Goal: Task Accomplishment & Management: Manage account settings

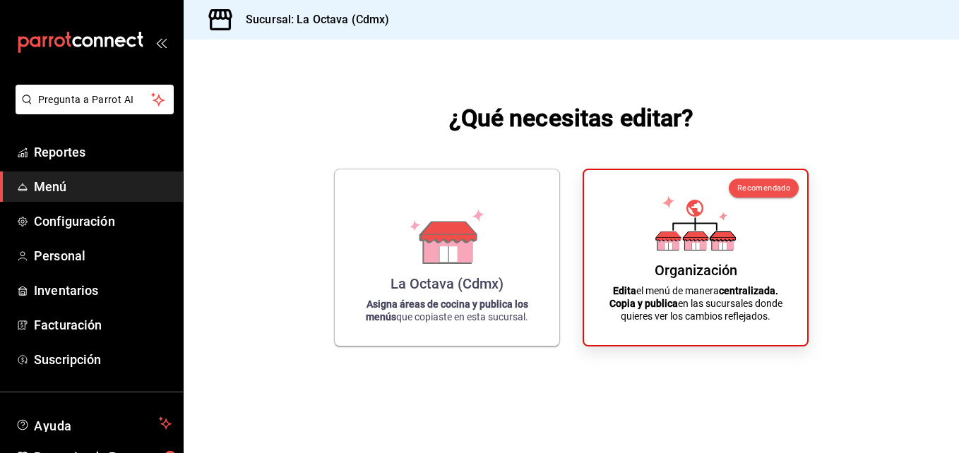
click at [119, 181] on span "Menú" at bounding box center [103, 186] width 138 height 19
click at [102, 183] on span "Menú" at bounding box center [103, 186] width 138 height 19
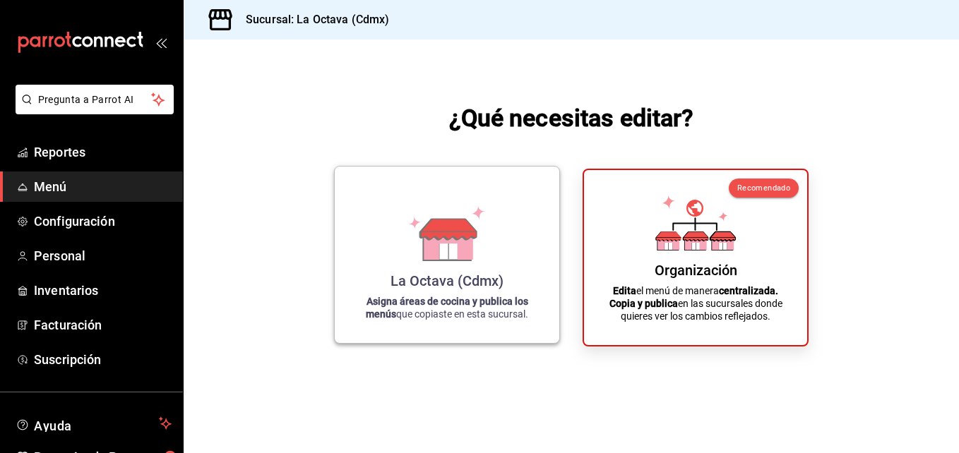
click at [507, 251] on div "La Octava (Cdmx) Asigna áreas de cocina y publica los menús que copiaste en est…" at bounding box center [447, 255] width 191 height 154
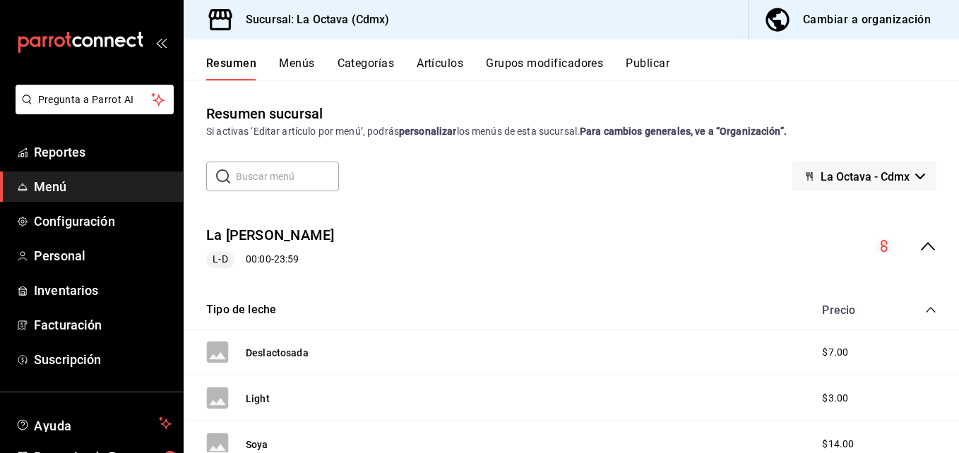
click at [815, 16] on div "Cambiar a organización" at bounding box center [867, 20] width 128 height 20
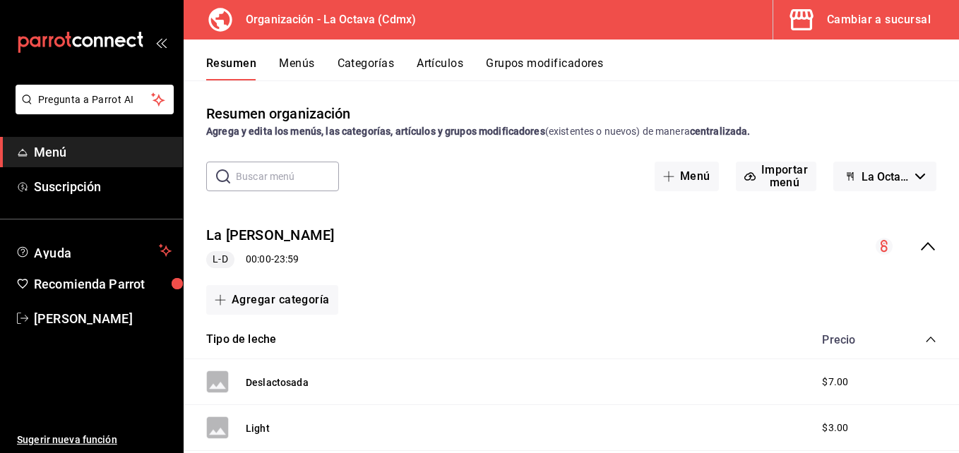
click at [919, 246] on icon "collapse-menu-row" at bounding box center [927, 246] width 17 height 17
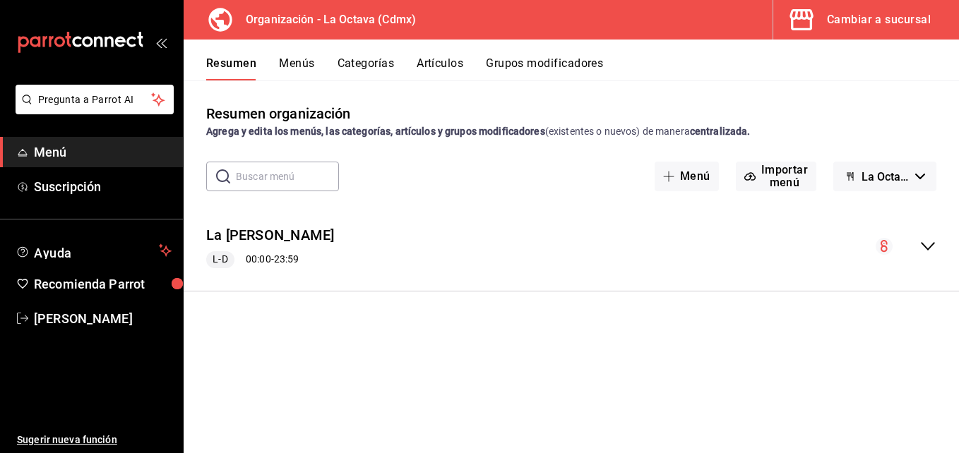
click at [887, 246] on circle "collapse-menu-row" at bounding box center [883, 246] width 17 height 17
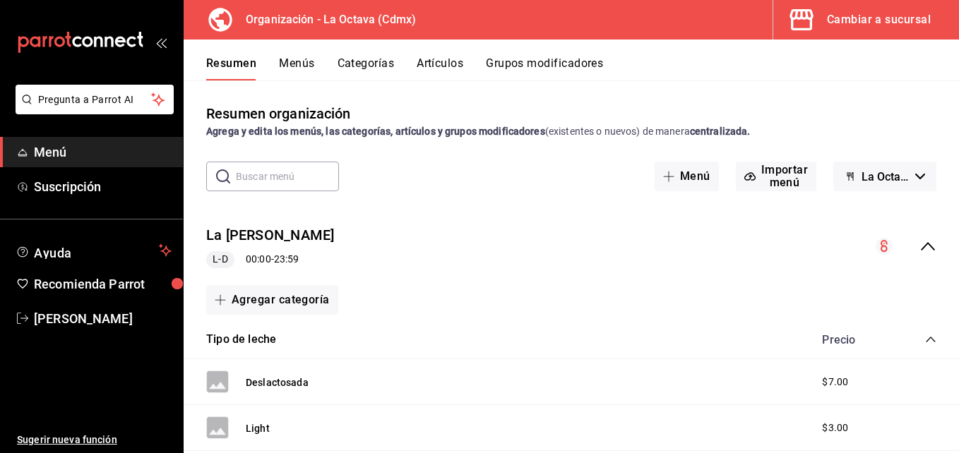
click at [311, 60] on button "Menús" at bounding box center [296, 68] width 35 height 24
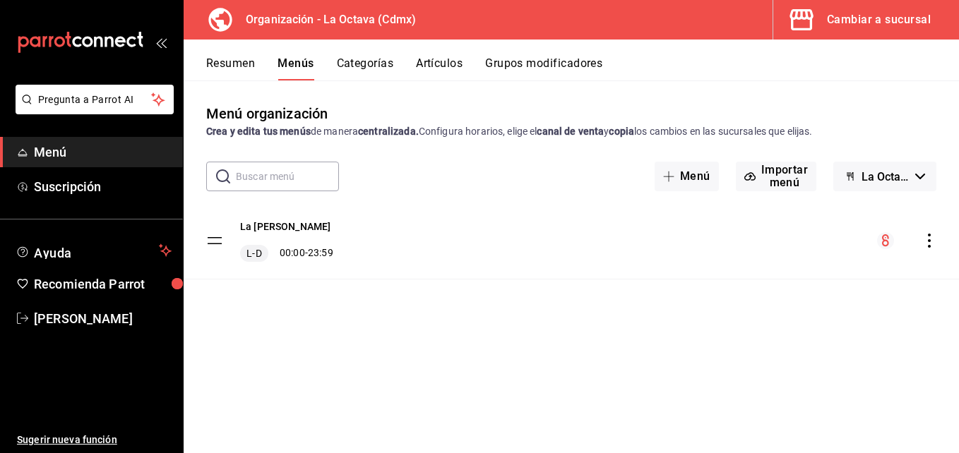
click at [933, 241] on icon "actions" at bounding box center [929, 241] width 14 height 14
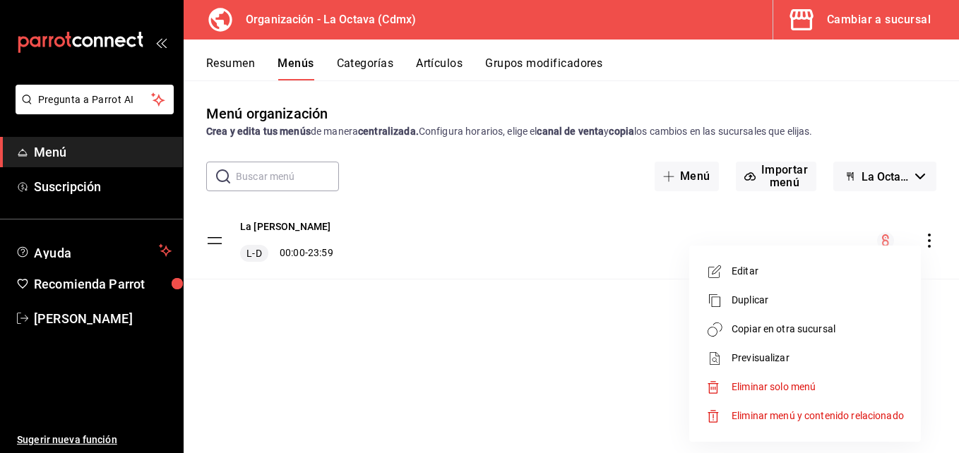
click at [850, 314] on li "Duplicar" at bounding box center [805, 300] width 220 height 29
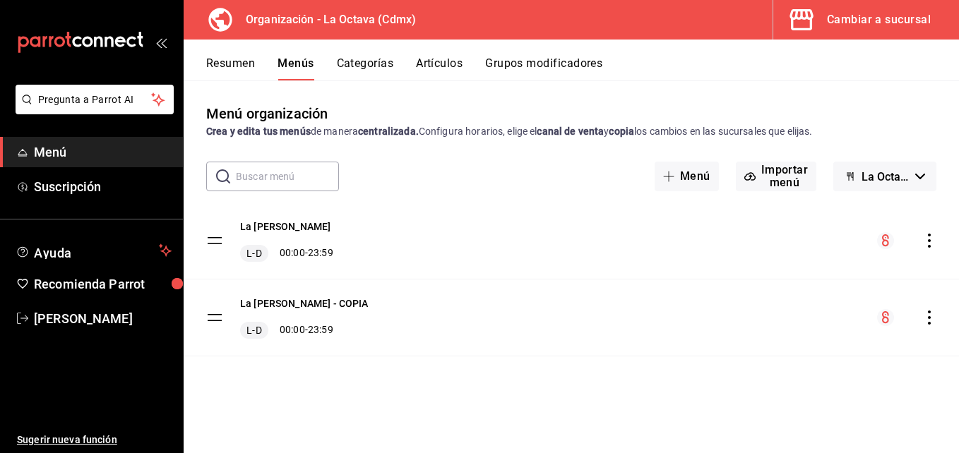
click at [925, 318] on icon "actions" at bounding box center [929, 318] width 14 height 14
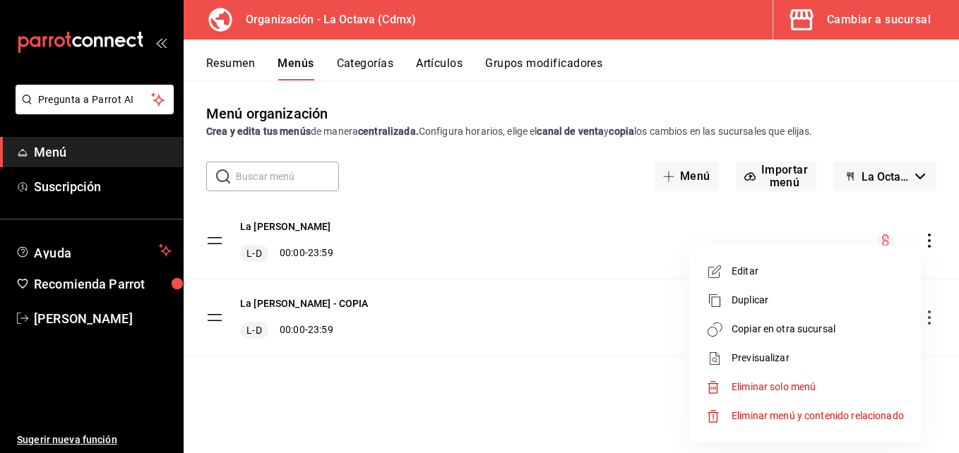
click at [831, 406] on li "Eliminar menú y contenido relacionado" at bounding box center [805, 416] width 220 height 29
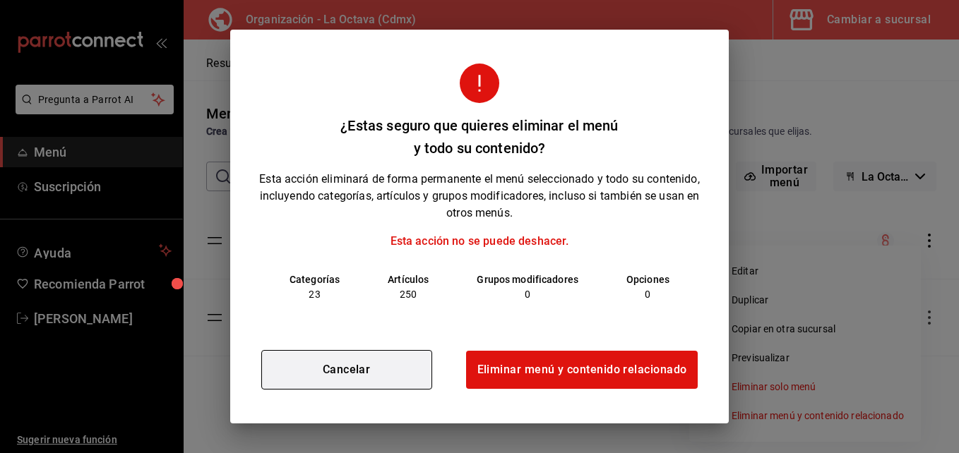
click at [383, 356] on button "Cancelar" at bounding box center [346, 370] width 171 height 40
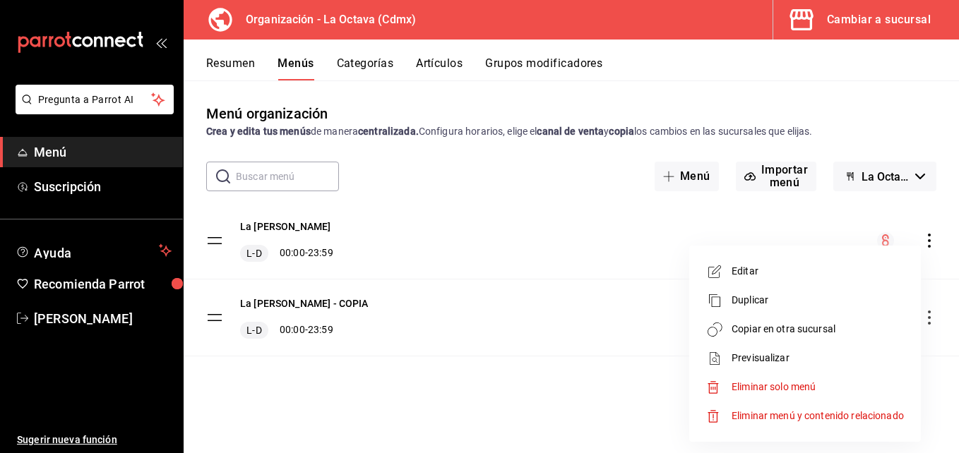
click at [611, 249] on div at bounding box center [479, 226] width 959 height 453
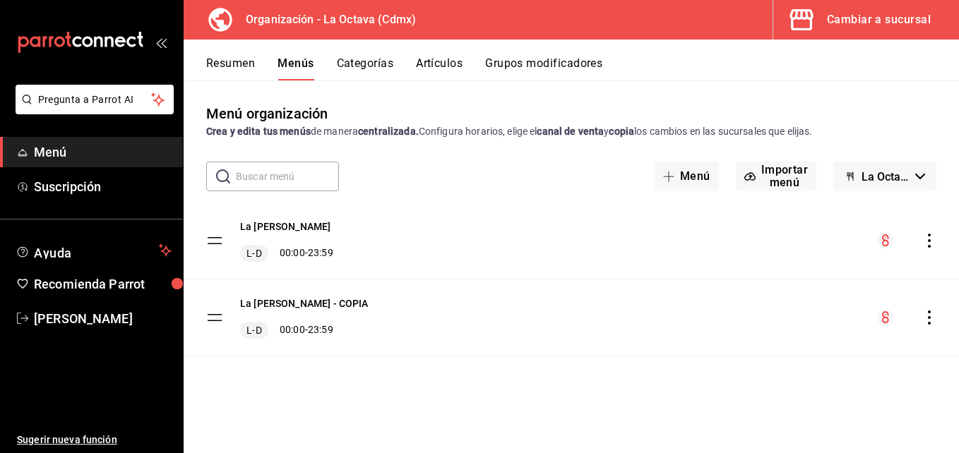
drag, startPoint x: 227, startPoint y: 68, endPoint x: 92, endPoint y: 152, distance: 159.2
click at [227, 68] on button "Resumen" at bounding box center [230, 68] width 49 height 24
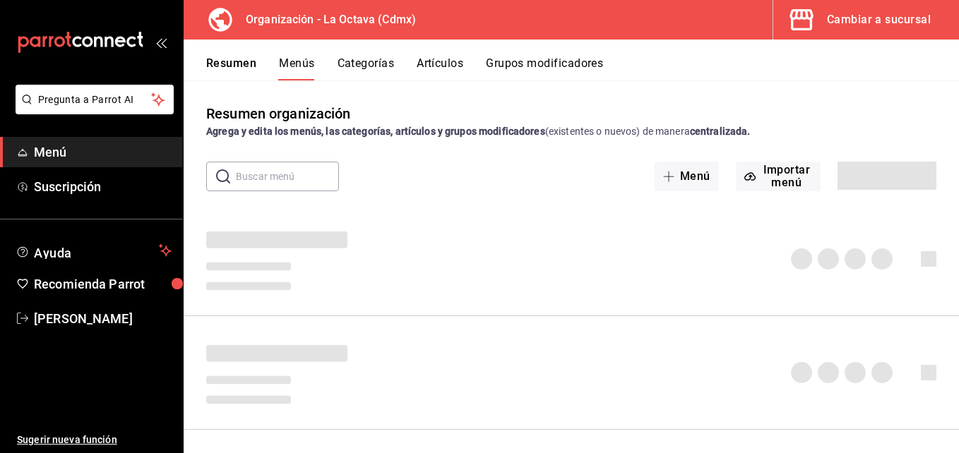
drag, startPoint x: 92, startPoint y: 152, endPoint x: 150, endPoint y: 145, distance: 57.6
click at [92, 152] on span "Menú" at bounding box center [103, 152] width 138 height 19
click at [935, 18] on button "Cambiar a sucursal" at bounding box center [860, 20] width 174 height 40
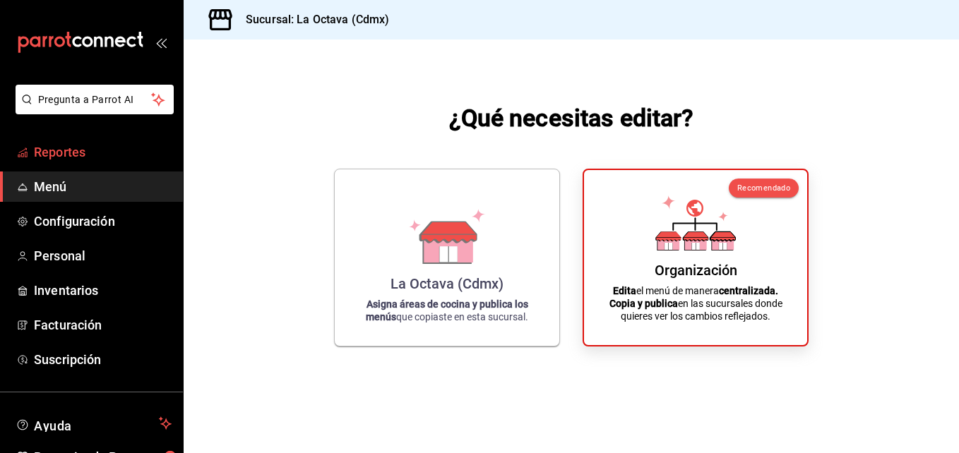
click at [136, 155] on span "Reportes" at bounding box center [103, 152] width 138 height 19
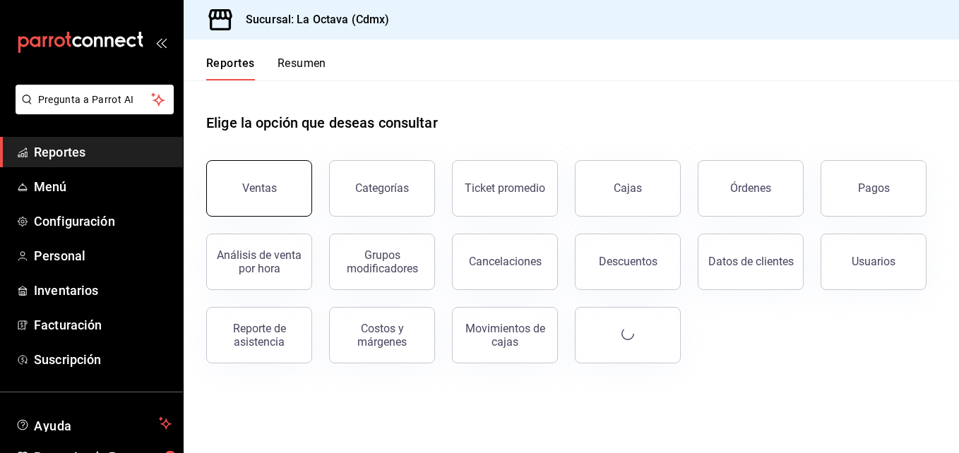
click at [286, 175] on button "Ventas" at bounding box center [259, 188] width 106 height 56
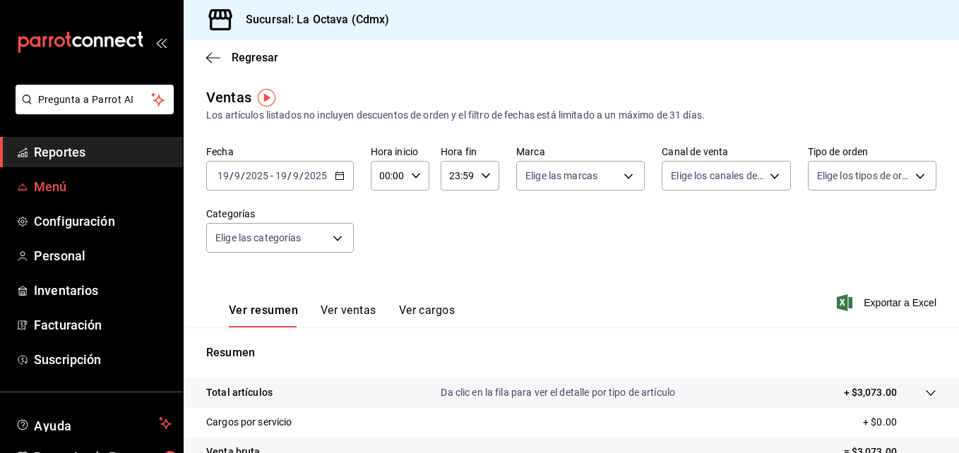
click at [68, 188] on span "Menú" at bounding box center [103, 186] width 138 height 19
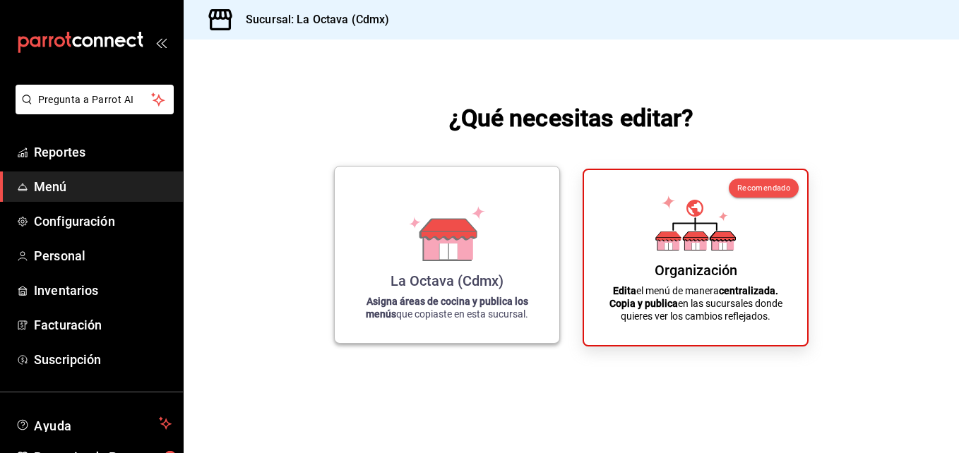
click at [500, 224] on div "La Octava (Cdmx) Asigna áreas de cocina y publica los menús que copiaste en est…" at bounding box center [447, 255] width 191 height 154
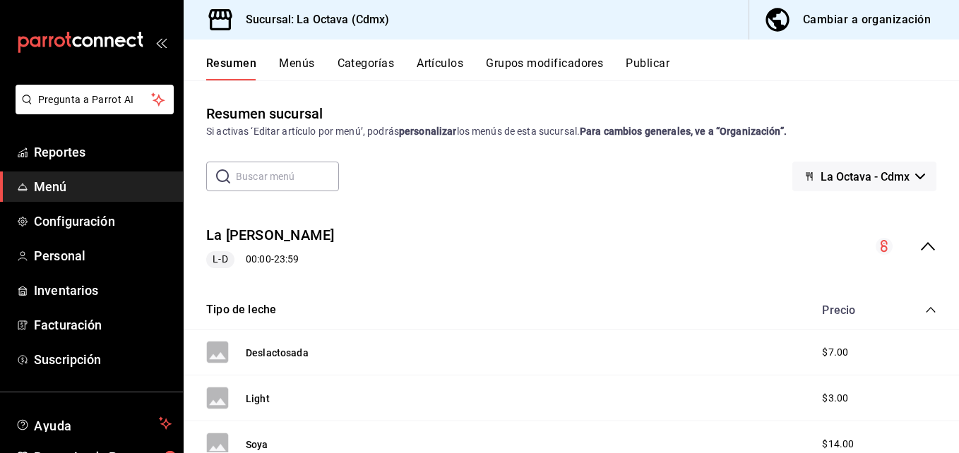
click at [296, 60] on button "Menús" at bounding box center [296, 68] width 35 height 24
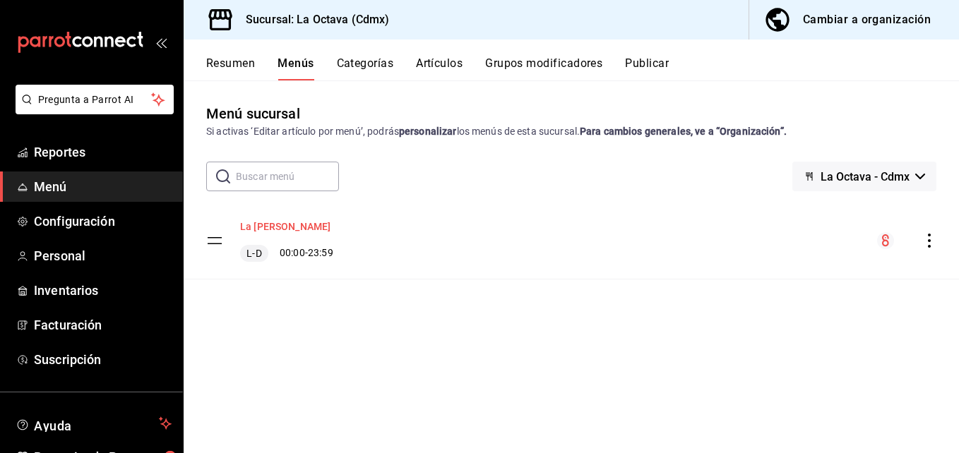
click at [270, 227] on button "La [PERSON_NAME]" at bounding box center [285, 227] width 90 height 14
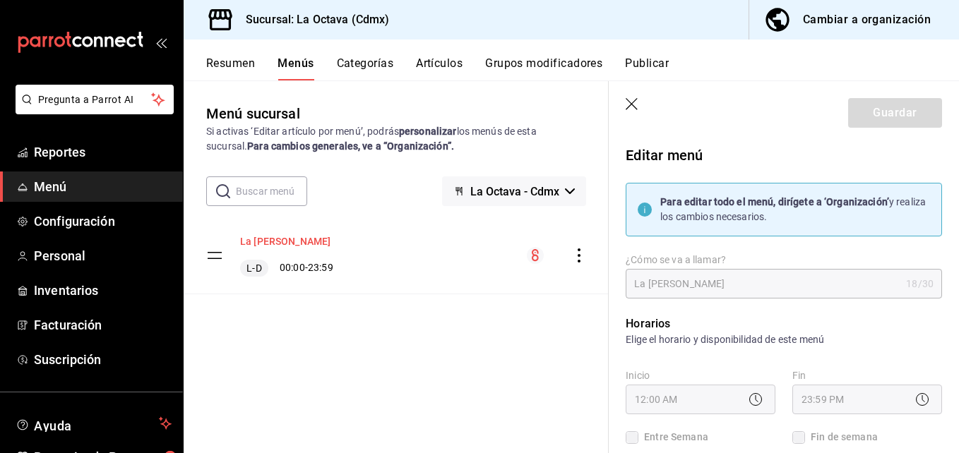
checkbox input "true"
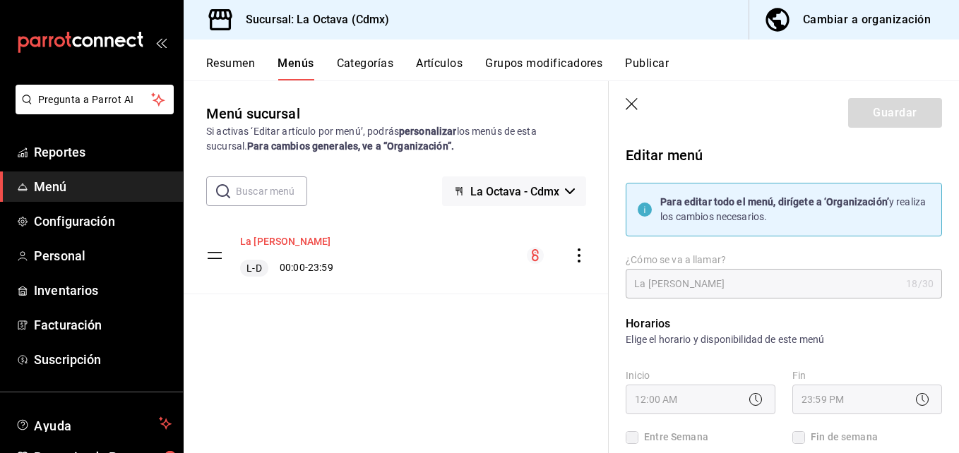
checkbox input "true"
click at [614, 98] on header "Guardar" at bounding box center [783, 110] width 350 height 58
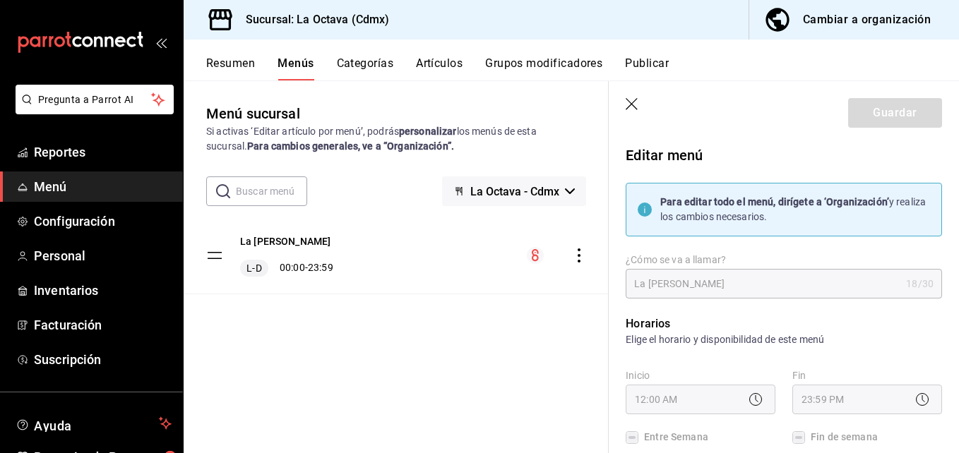
click at [626, 102] on icon "button" at bounding box center [632, 105] width 14 height 14
checkbox input "false"
type input "1758310322995"
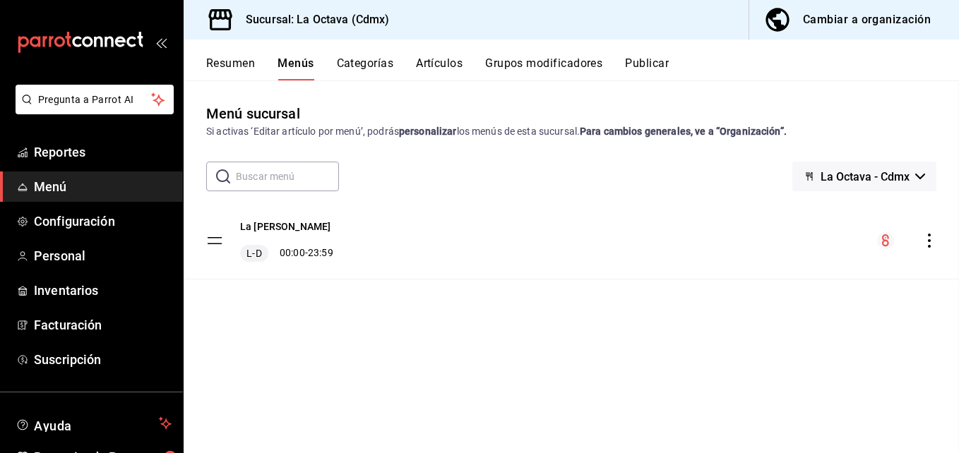
checkbox input "false"
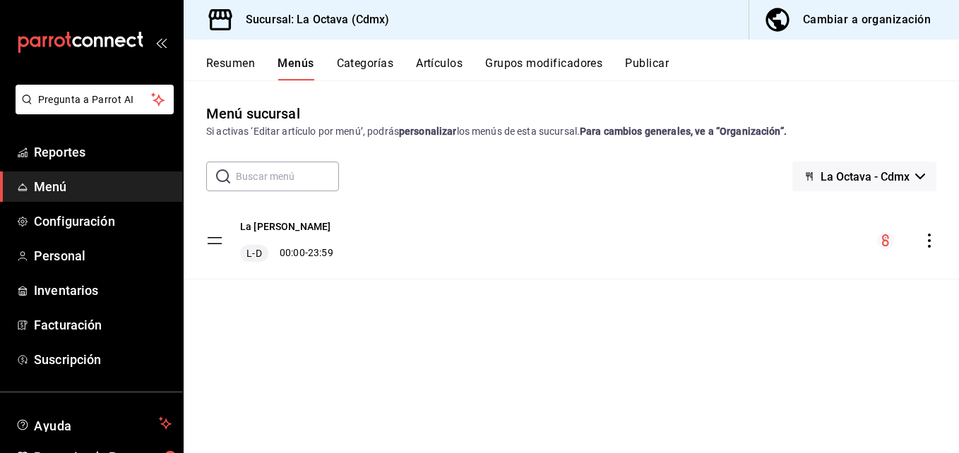
checkbox input "false"
click at [462, 66] on button "Artículos" at bounding box center [439, 68] width 47 height 24
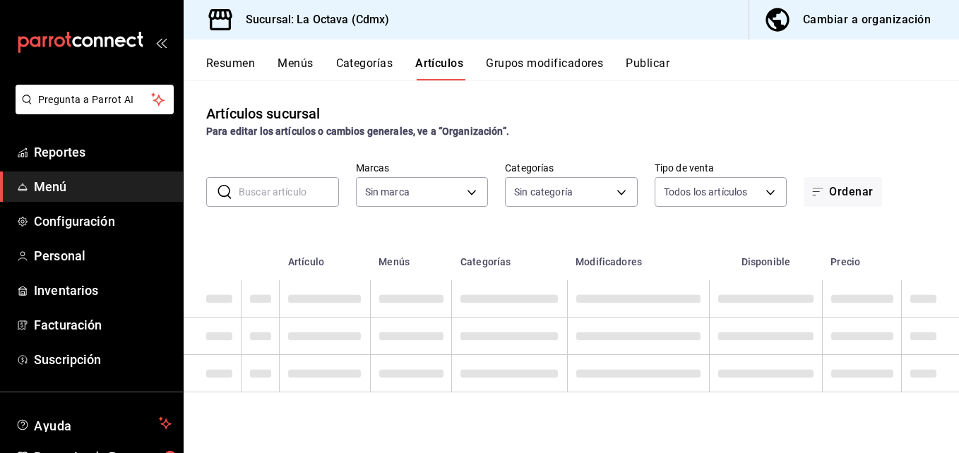
click at [390, 64] on button "Categorías" at bounding box center [364, 68] width 57 height 24
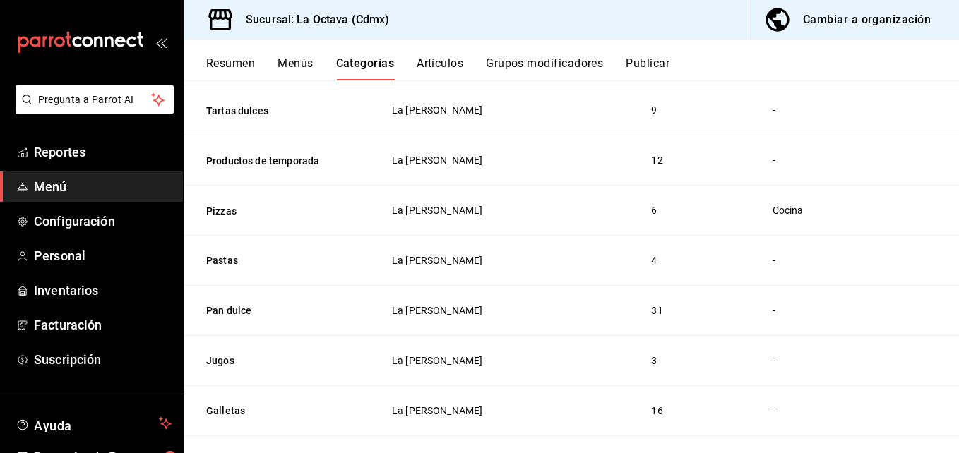
scroll to position [496, 0]
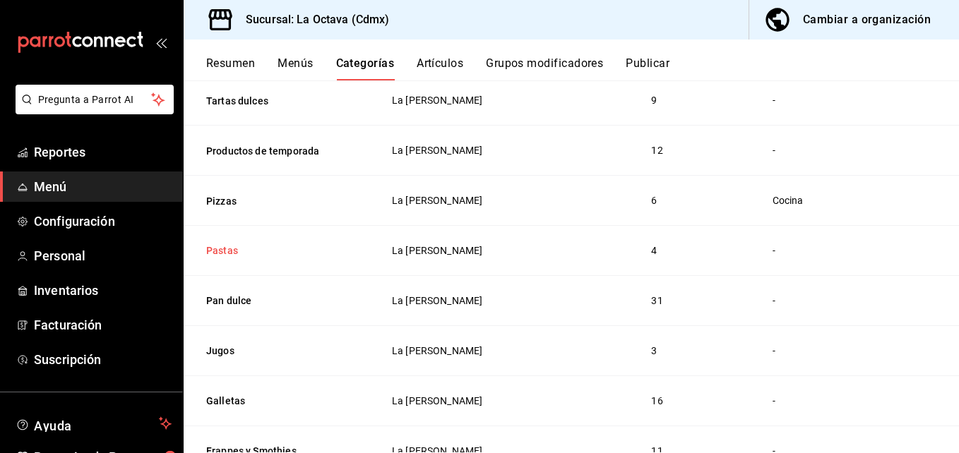
click at [246, 247] on button "Pastas" at bounding box center [276, 251] width 141 height 14
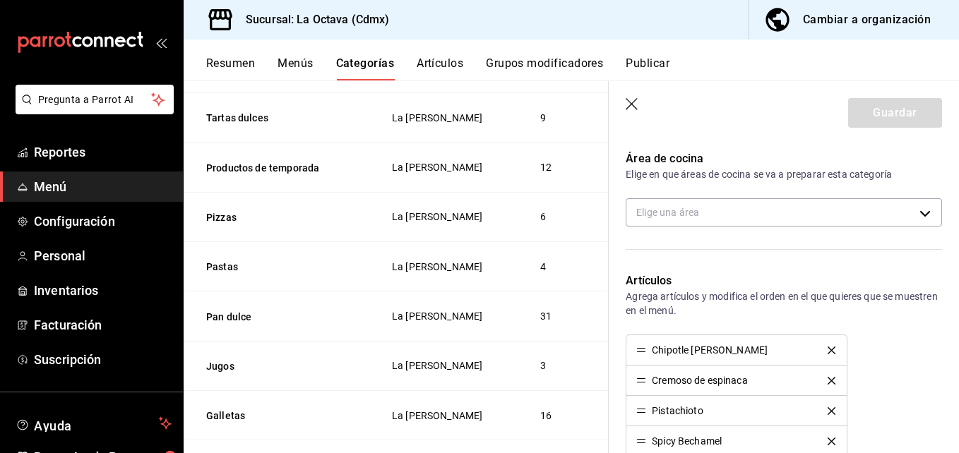
scroll to position [296, 0]
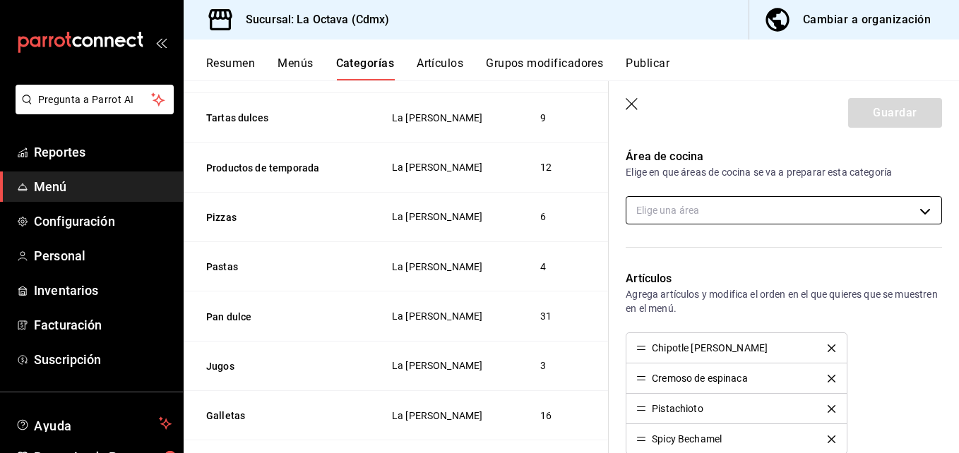
click at [716, 200] on body "Pregunta a Parrot AI Reportes Menú Configuración Personal Inventarios Facturaci…" at bounding box center [479, 226] width 959 height 453
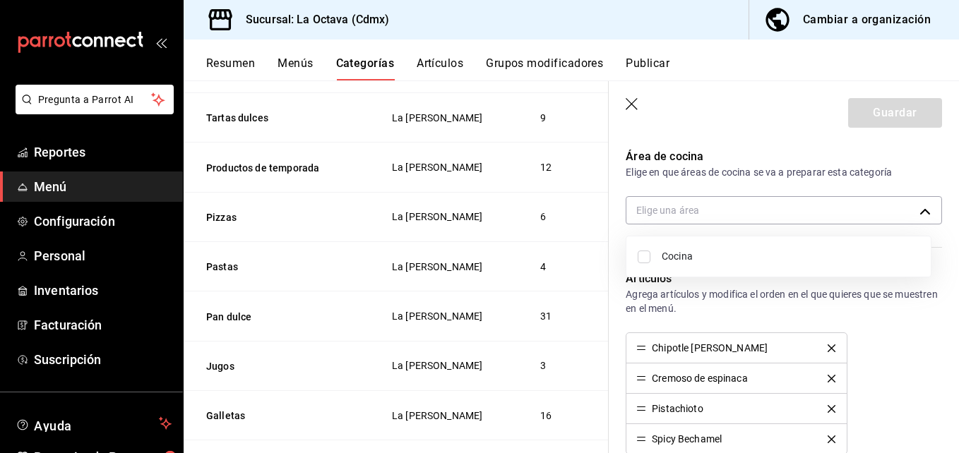
click at [692, 259] on span "Cocina" at bounding box center [790, 256] width 258 height 15
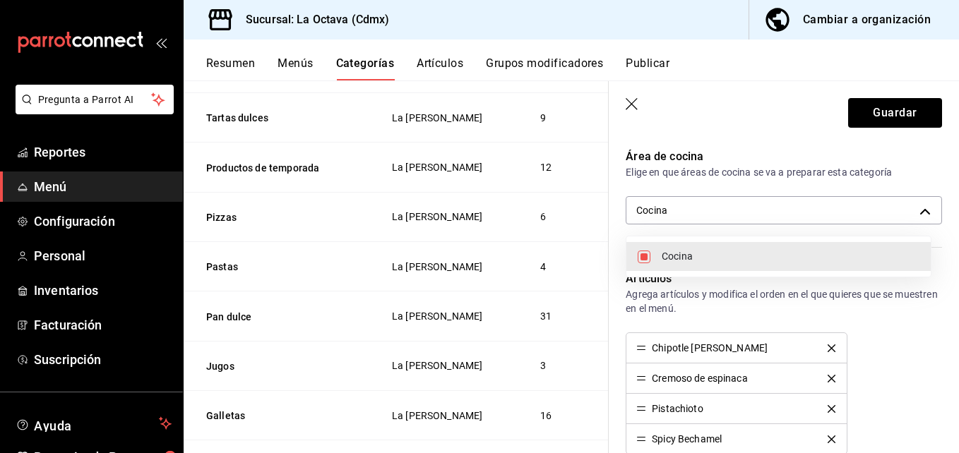
type input "f6c99614-2244-456e-9219-74f59824208d"
checkbox input "true"
click at [905, 114] on div at bounding box center [479, 226] width 959 height 453
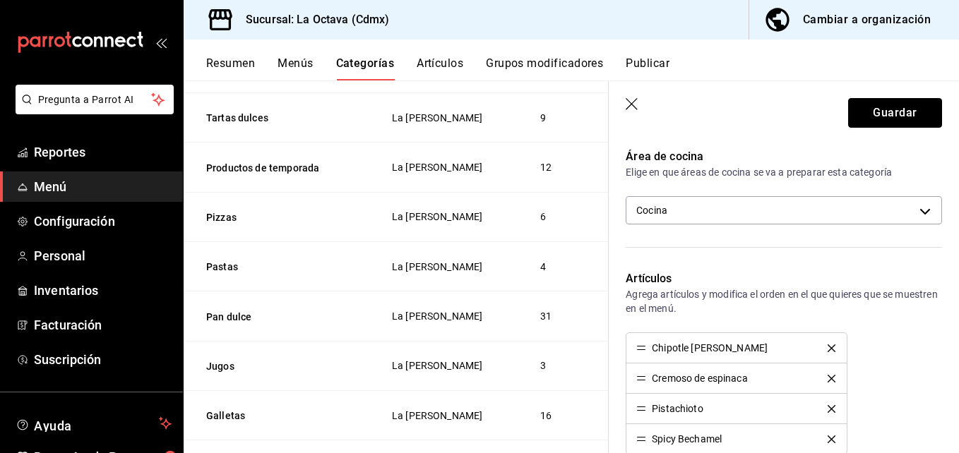
click at [905, 114] on button "Guardar" at bounding box center [895, 113] width 94 height 30
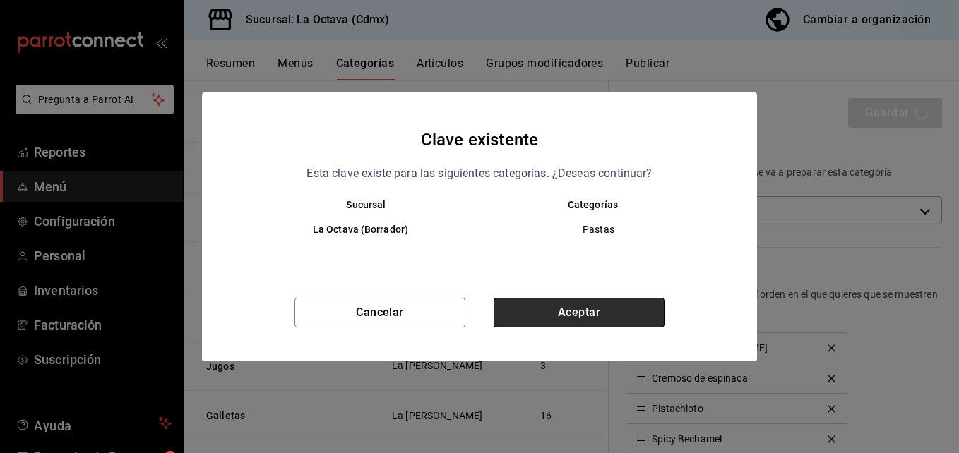
click at [614, 308] on button "Aceptar" at bounding box center [578, 313] width 171 height 30
